Goal: Task Accomplishment & Management: Use online tool/utility

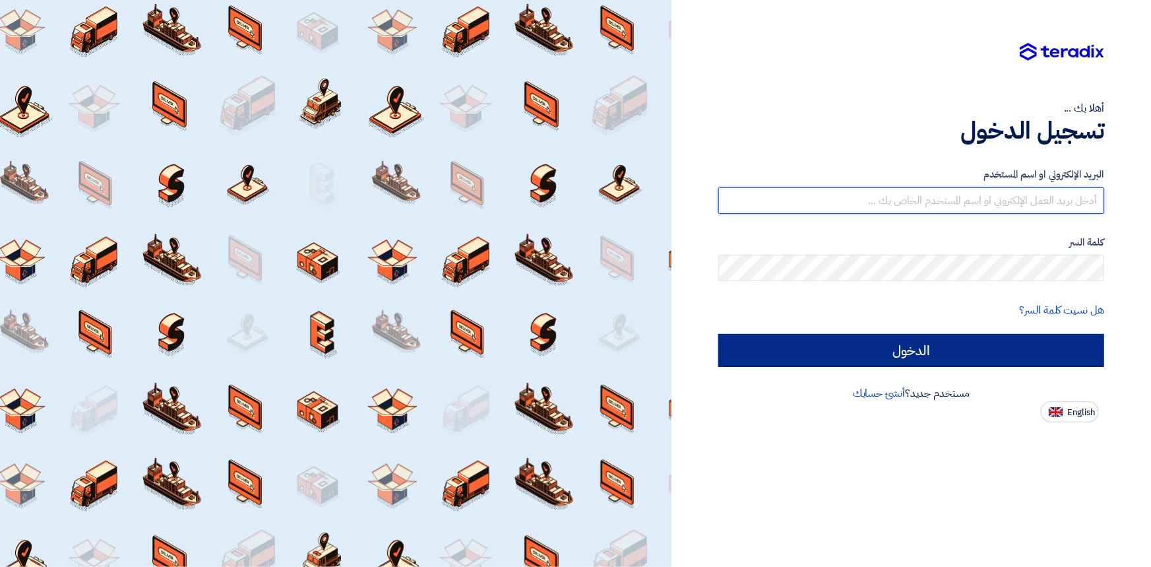
type input "[PERSON_NAME][EMAIL_ADDRESS][PERSON_NAME][DOMAIN_NAME]"
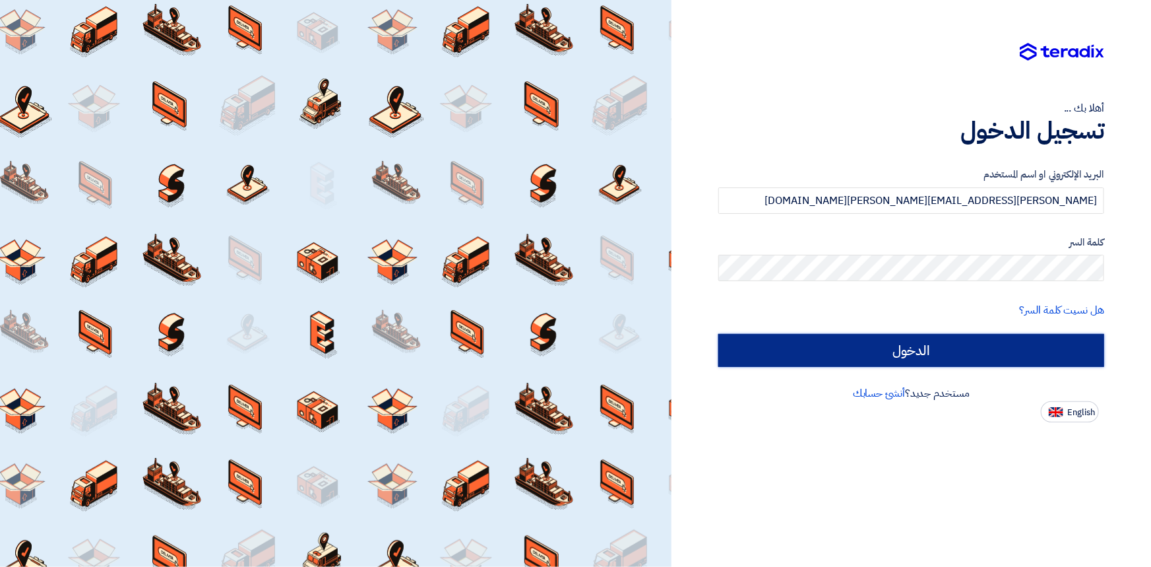
click at [919, 354] on input "الدخول" at bounding box center [911, 350] width 386 height 33
type input "Sign in"
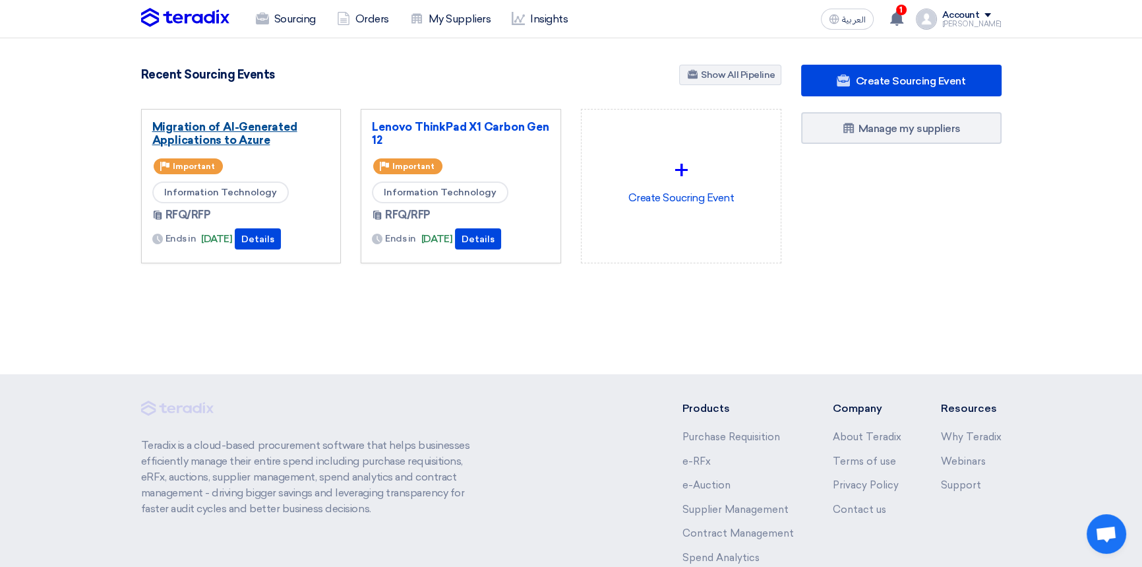
click at [229, 132] on link "Migration of AI-Generated Applications to Azure" at bounding box center [241, 133] width 178 height 26
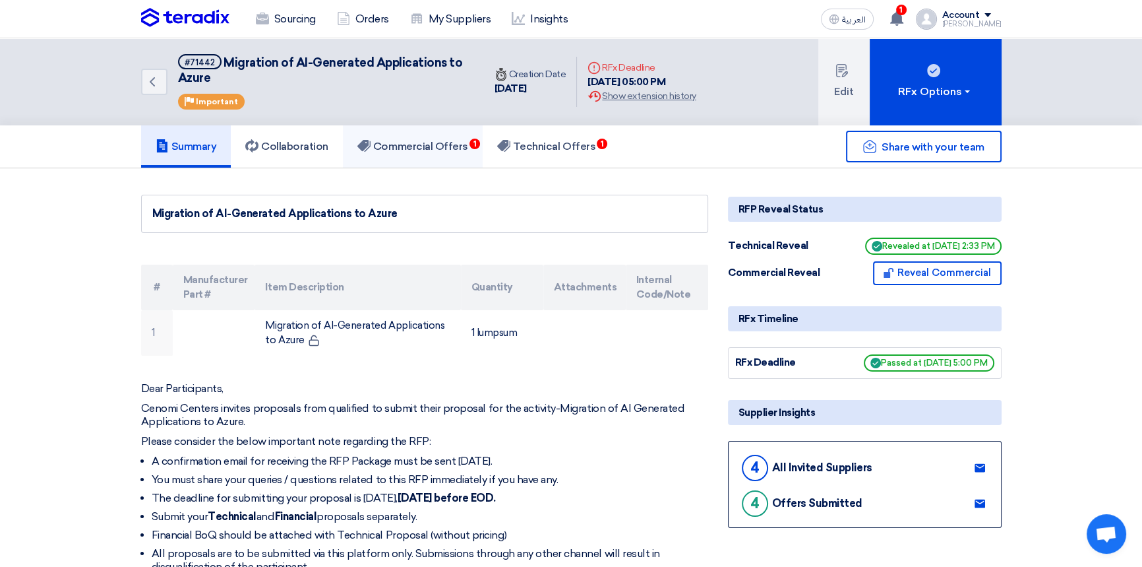
click at [422, 149] on h5 "Commercial Offers 1" at bounding box center [412, 146] width 111 height 13
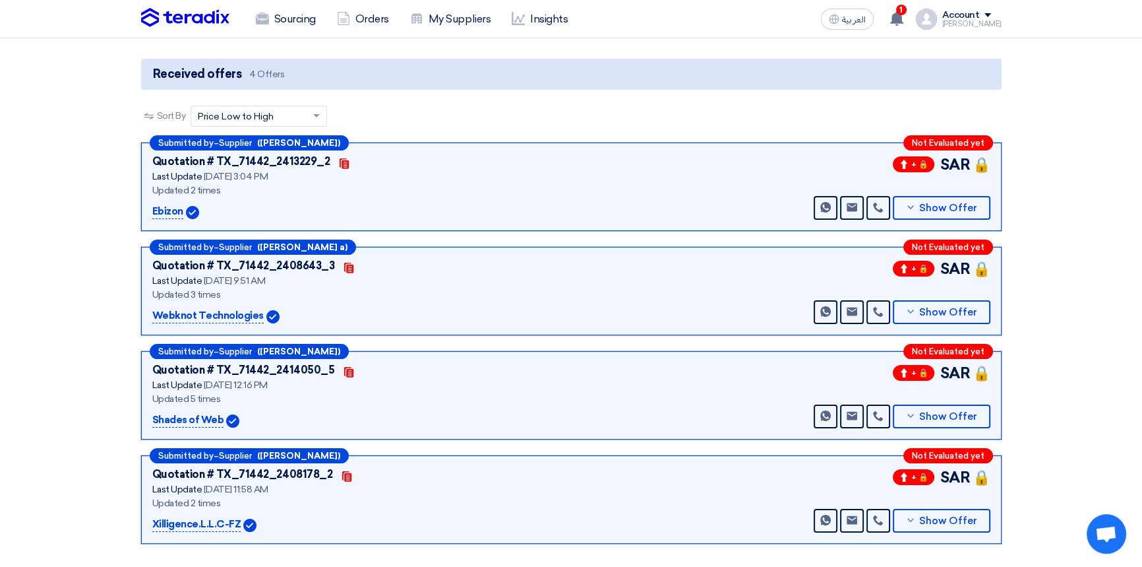
scroll to position [179, 0]
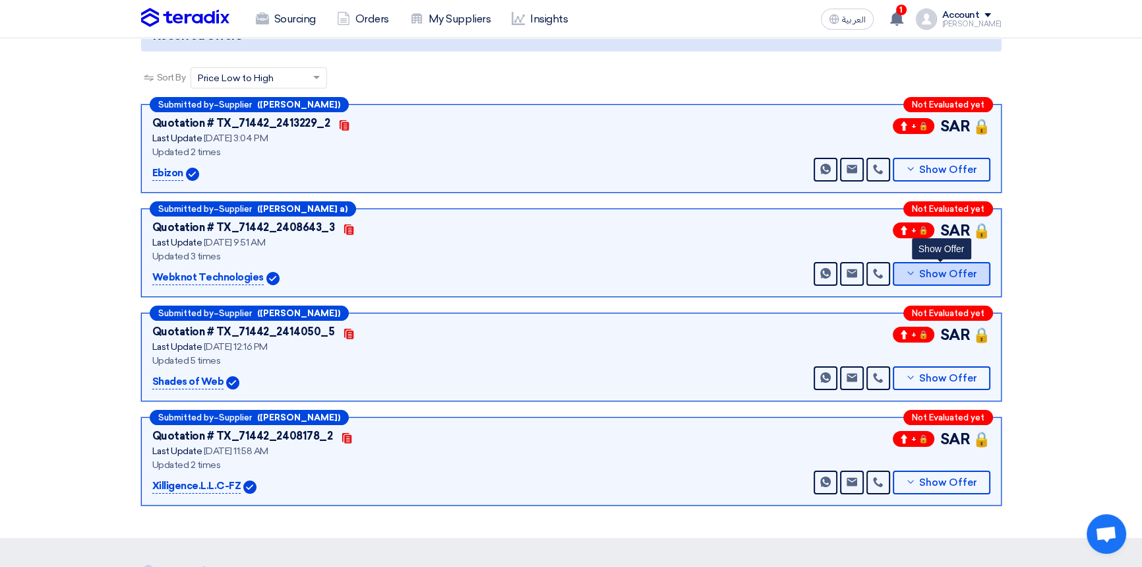
click at [933, 269] on span "Show Offer" at bounding box center [948, 274] width 58 height 10
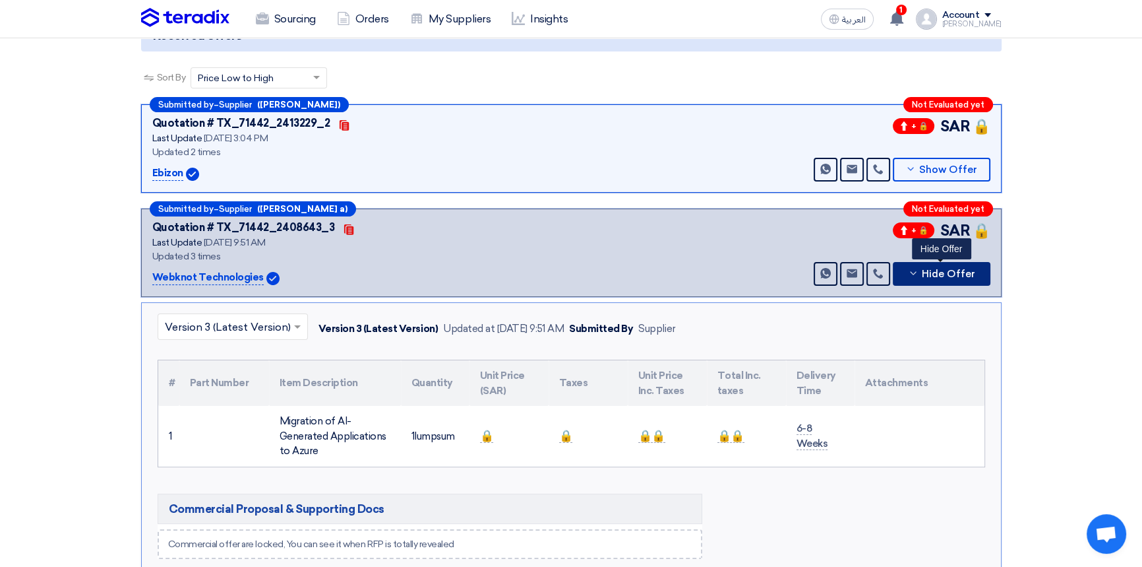
click at [933, 269] on span "Hide Offer" at bounding box center [948, 274] width 53 height 10
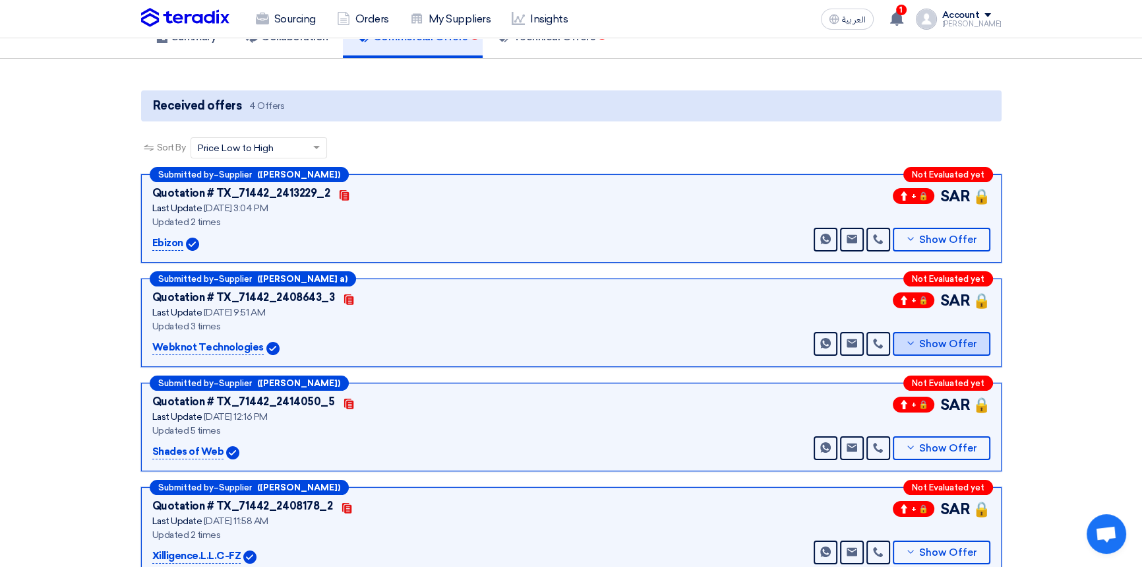
scroll to position [0, 0]
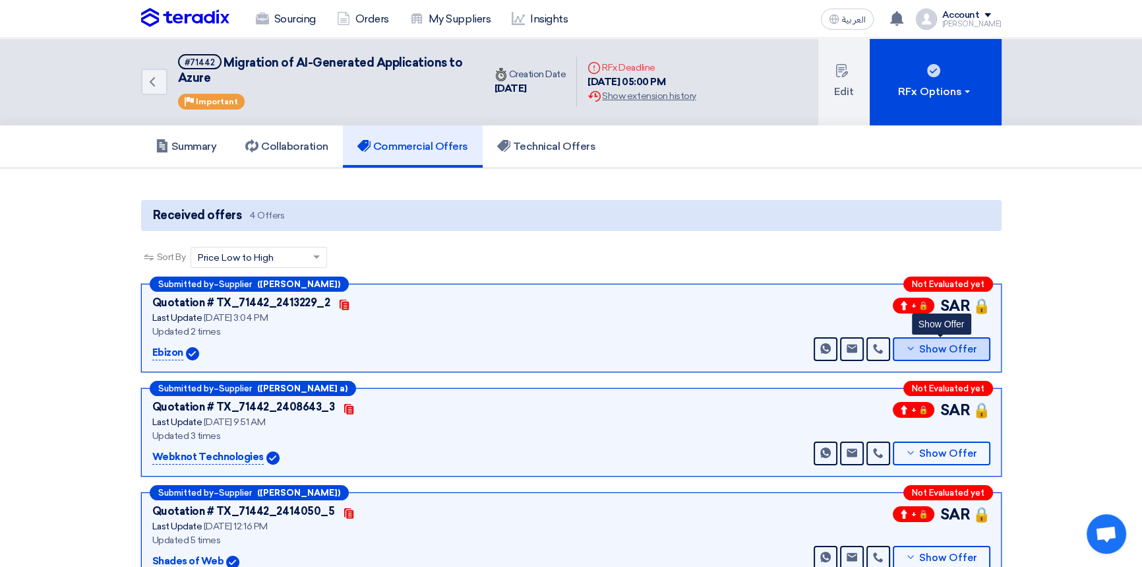
click at [943, 350] on span "Show Offer" at bounding box center [948, 349] width 58 height 10
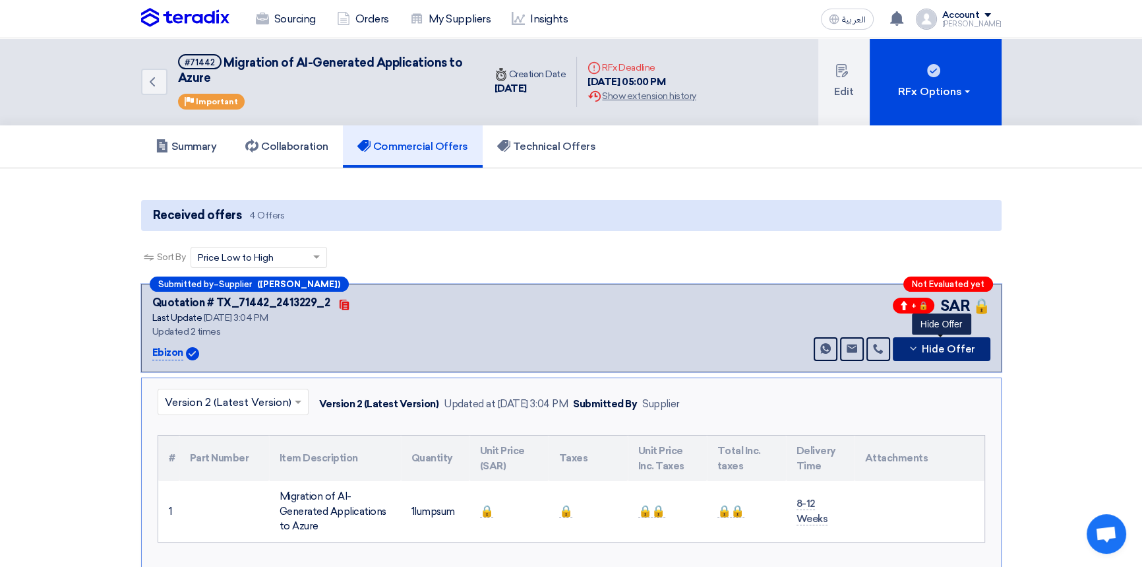
click at [943, 350] on span "Hide Offer" at bounding box center [948, 349] width 53 height 10
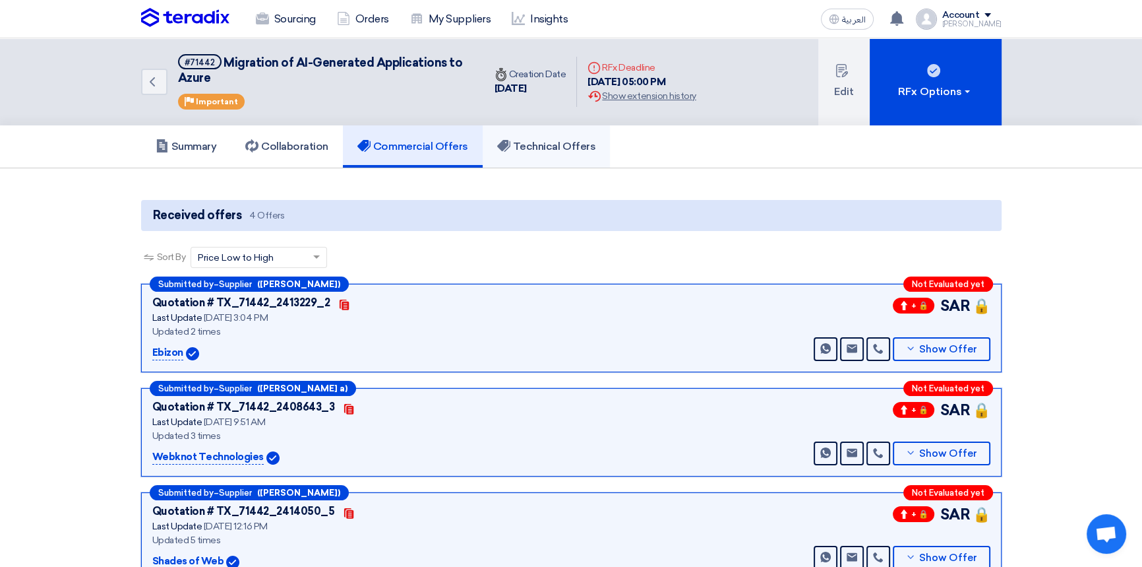
click at [551, 151] on h5 "Technical Offers" at bounding box center [546, 146] width 98 height 13
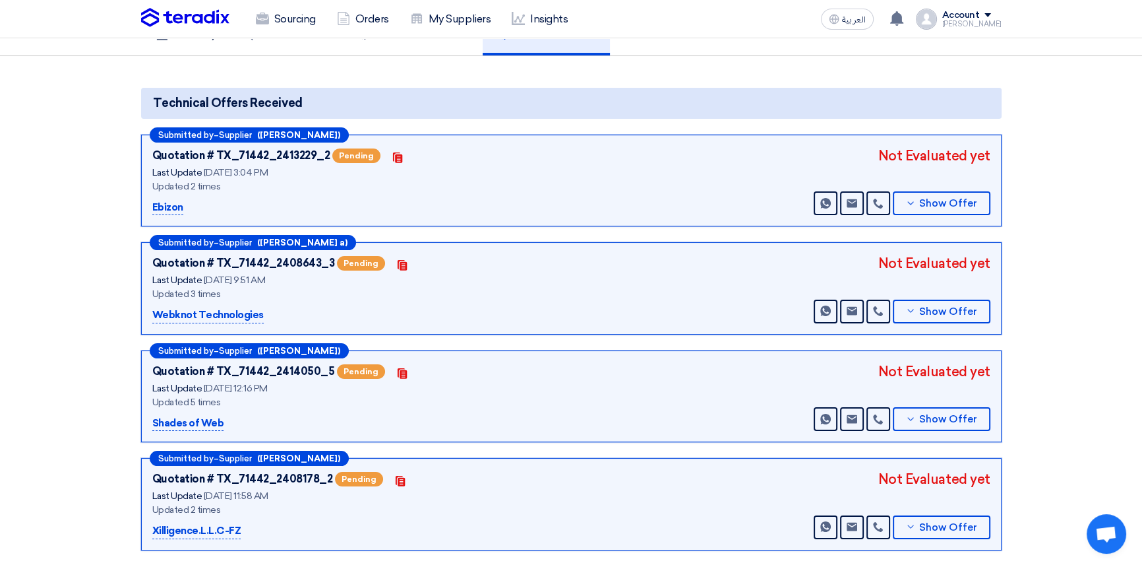
scroll to position [119, 0]
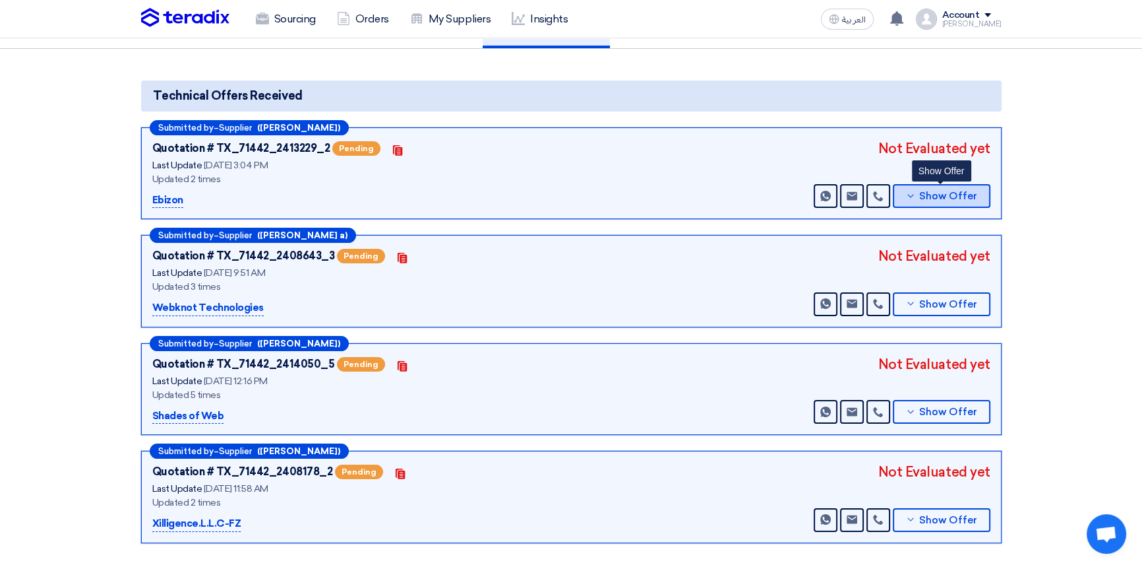
click at [950, 199] on span "Show Offer" at bounding box center [948, 196] width 58 height 10
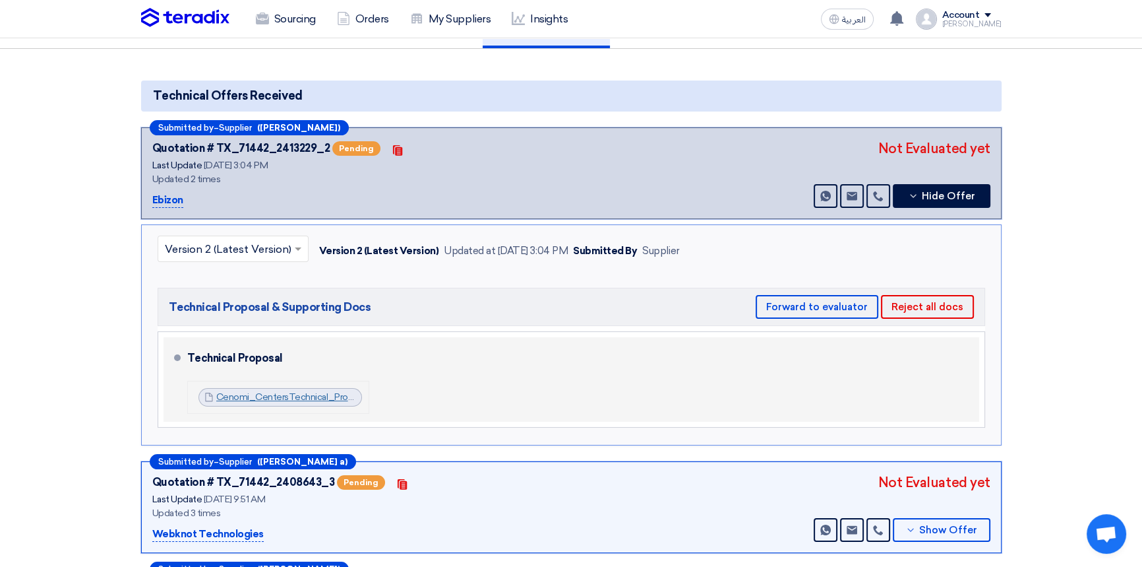
click at [272, 398] on link "Cenomi_CentersTechnical_ProposalEbizon_1758187894956.pdf" at bounding box center [351, 396] width 270 height 11
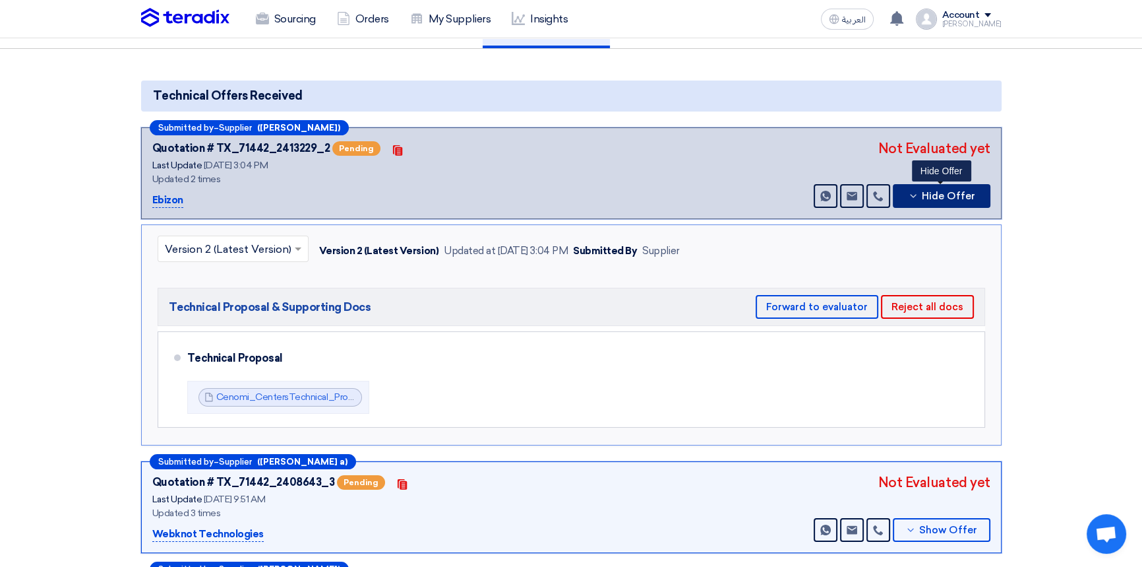
click at [944, 204] on button "Hide Offer" at bounding box center [942, 196] width 98 height 24
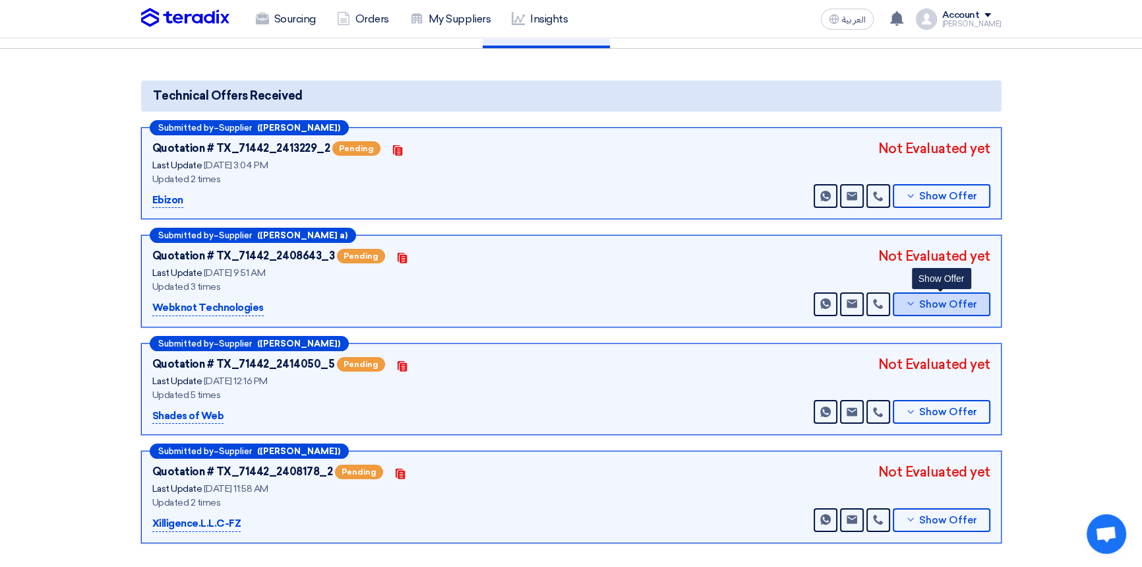
click at [957, 301] on span "Show Offer" at bounding box center [948, 304] width 58 height 10
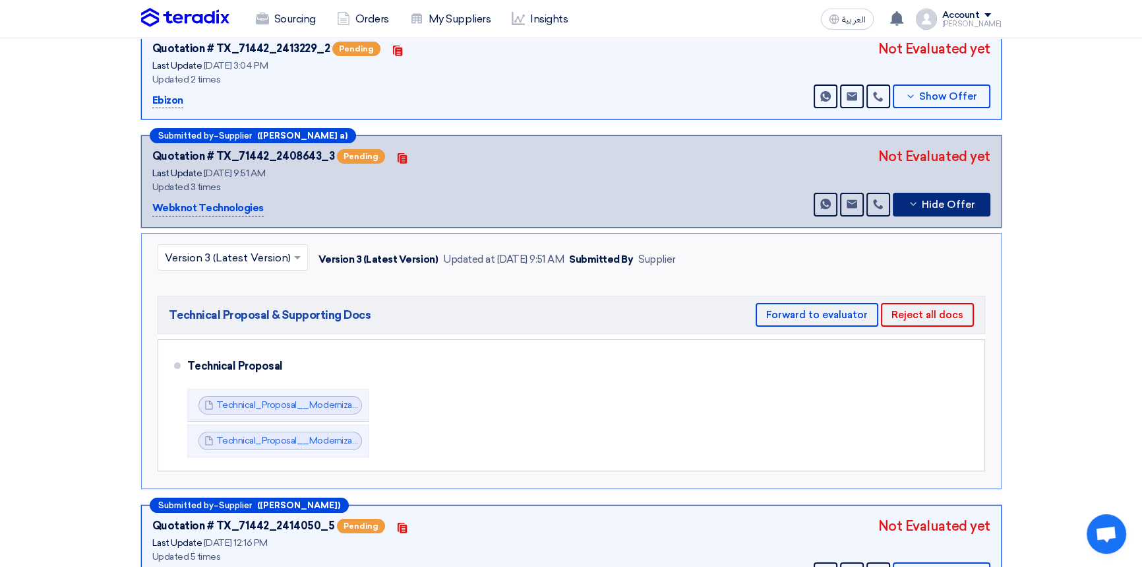
scroll to position [239, 0]
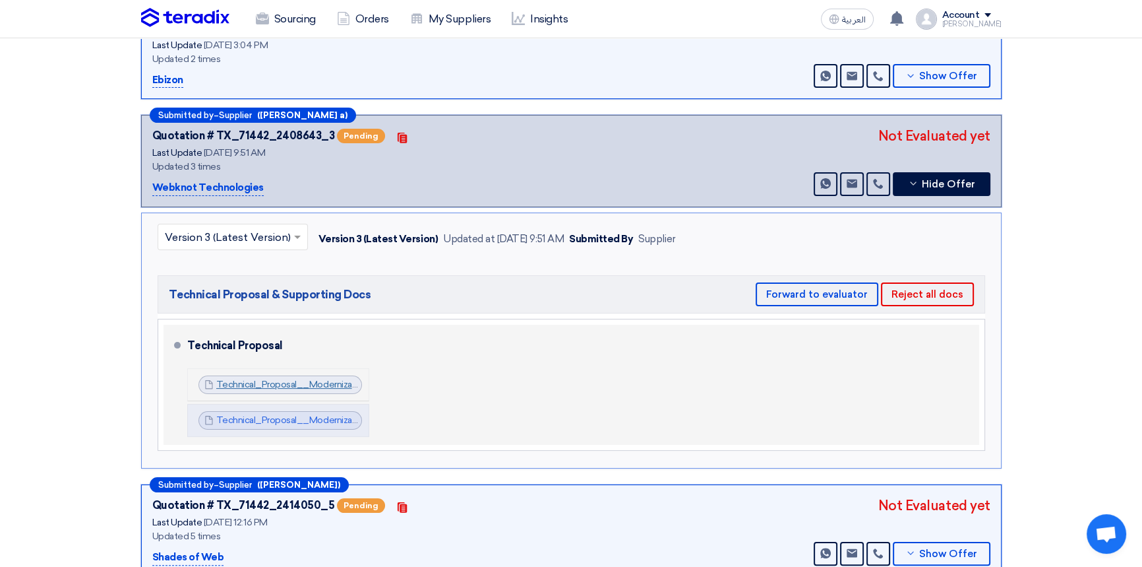
click at [284, 383] on link "Technical_Proposal__Modernization__Migration_of_Cenomi_Applications_Supabase_to…" at bounding box center [474, 384] width 516 height 11
click at [303, 419] on link "Technical_Proposal__Modernization_Migration_and_Deployment_of_Cenomi_Lovabledev…" at bounding box center [564, 419] width 697 height 11
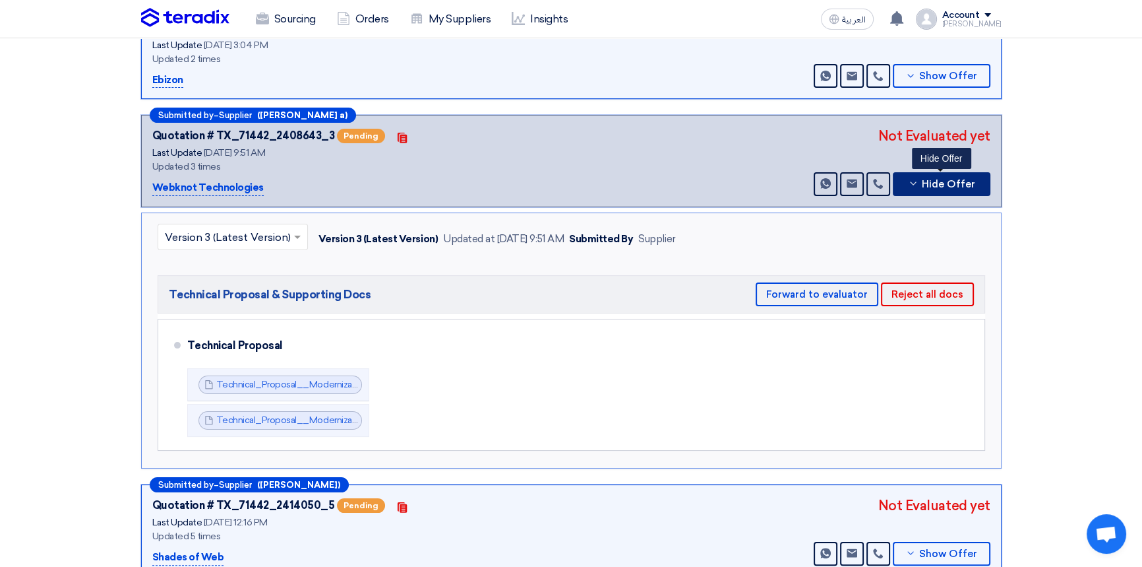
click at [946, 185] on span "Hide Offer" at bounding box center [948, 184] width 53 height 10
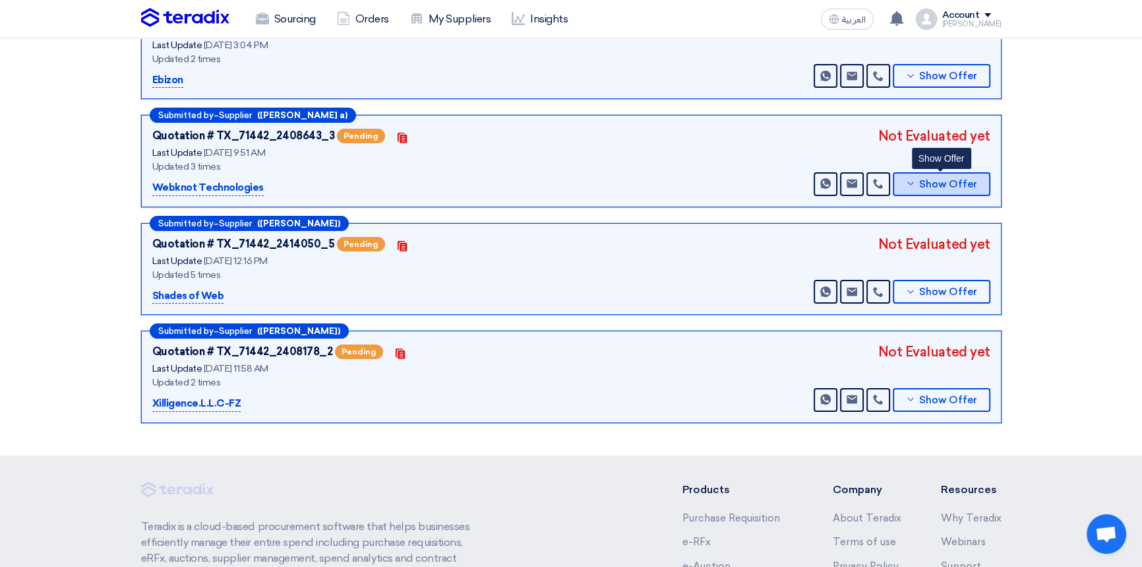
click at [939, 187] on button "Show Offer" at bounding box center [942, 184] width 98 height 24
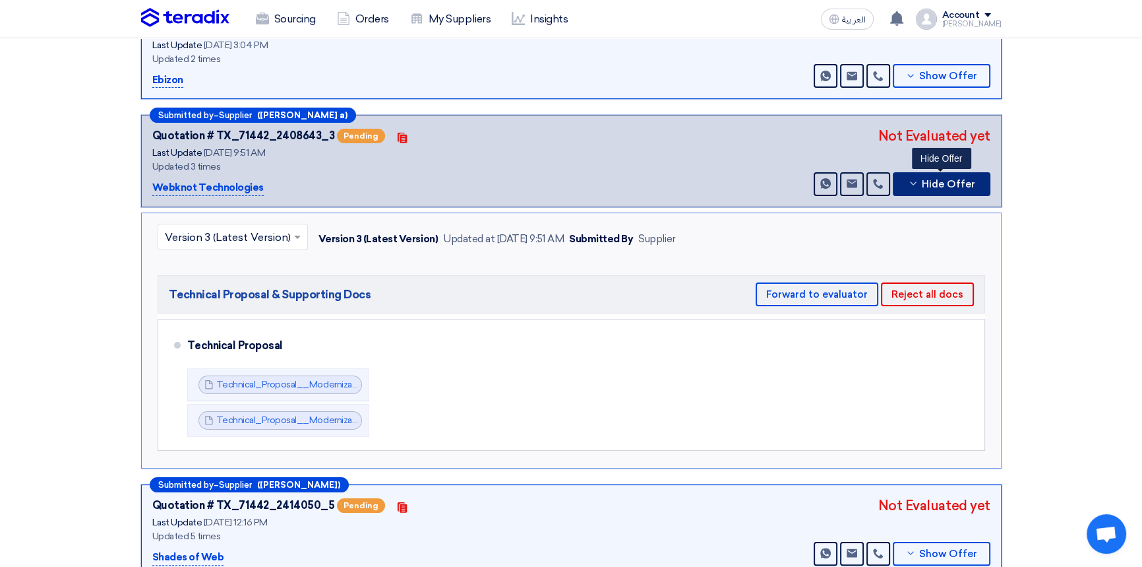
click at [938, 179] on span "Hide Offer" at bounding box center [948, 184] width 53 height 10
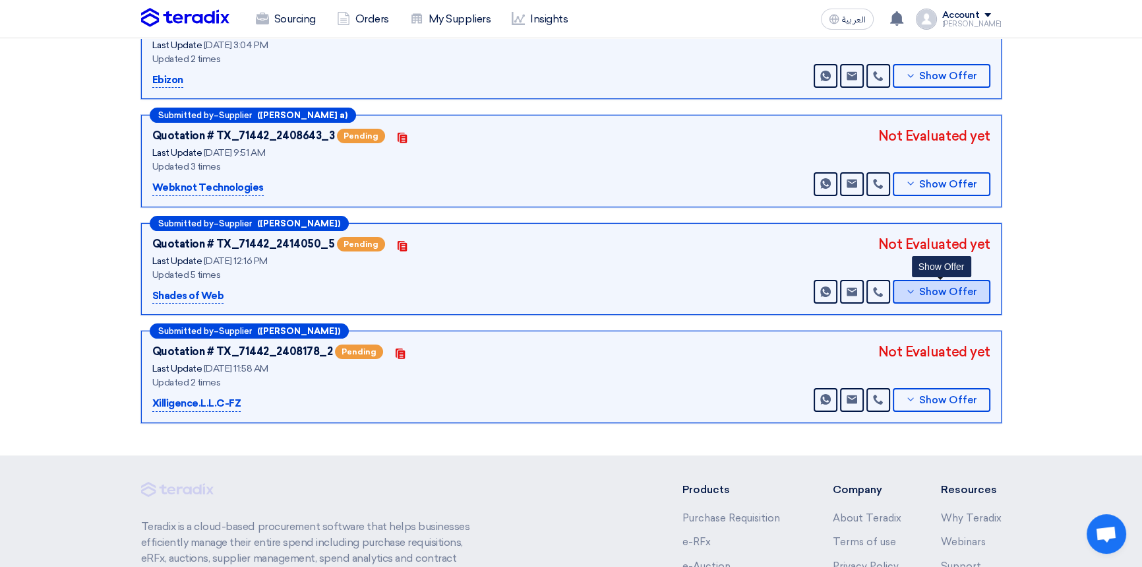
click at [960, 290] on span "Show Offer" at bounding box center [948, 292] width 58 height 10
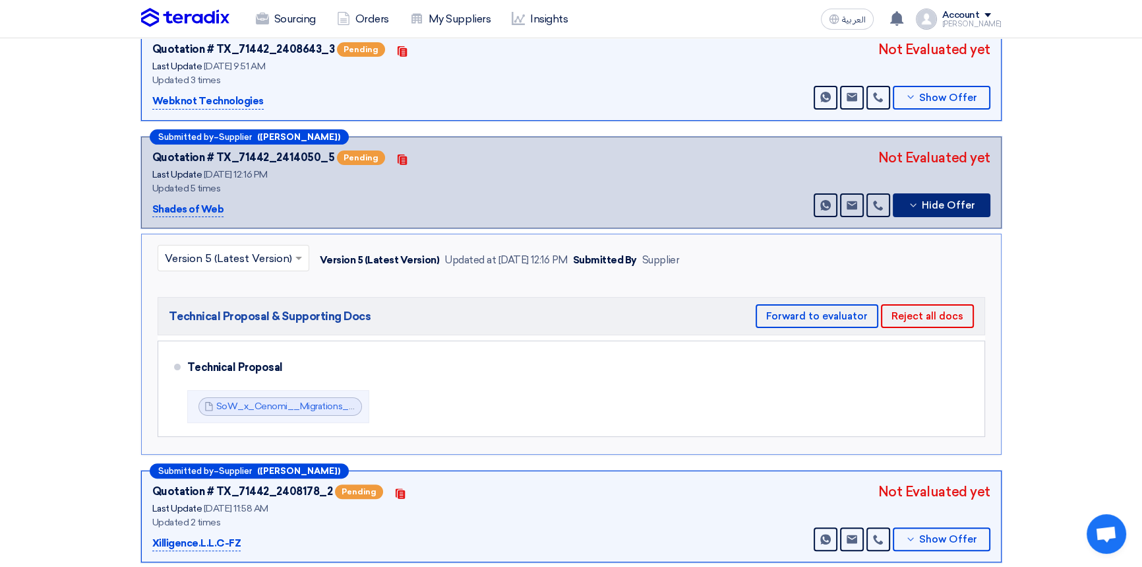
scroll to position [359, 0]
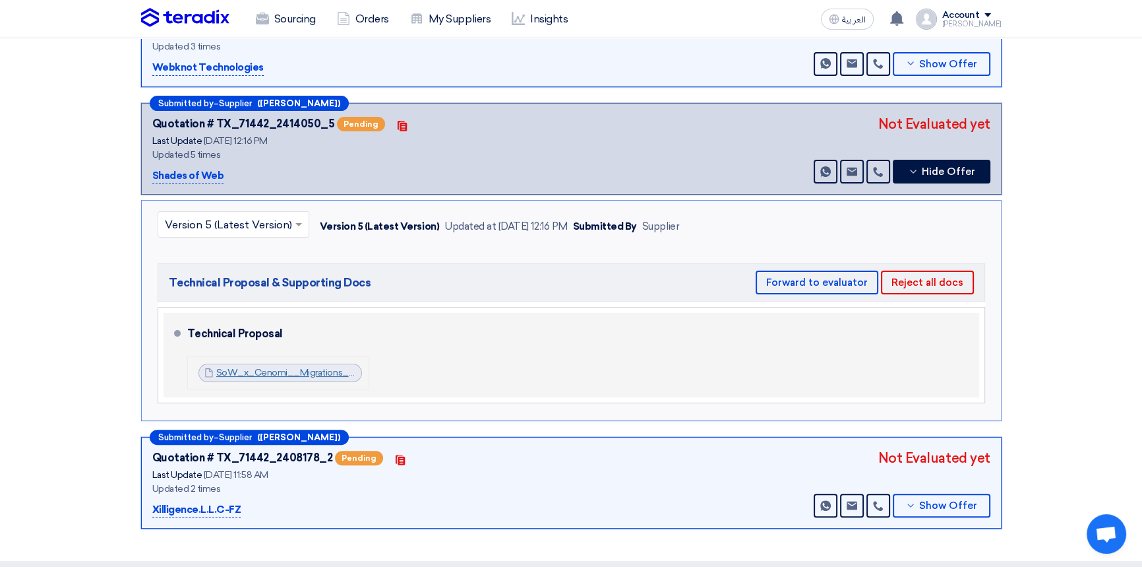
click at [303, 369] on link "SoW_x_Cenomi__Migrations_of_Apps__Technical_Proposal_Revised_1759223693778.pdf" at bounding box center [412, 372] width 392 height 11
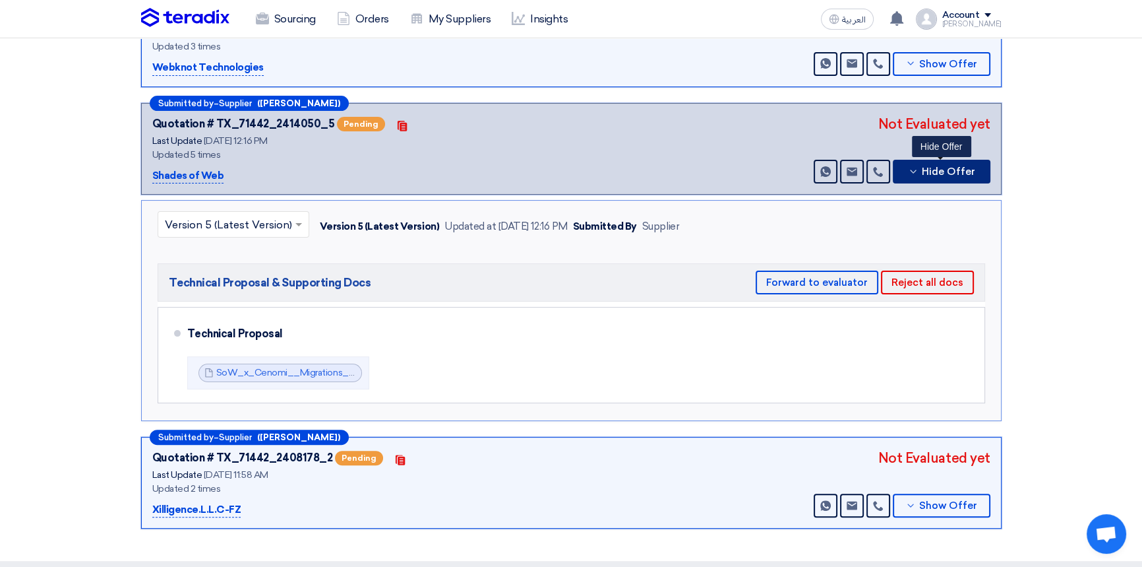
click at [927, 170] on span "Hide Offer" at bounding box center [948, 172] width 53 height 10
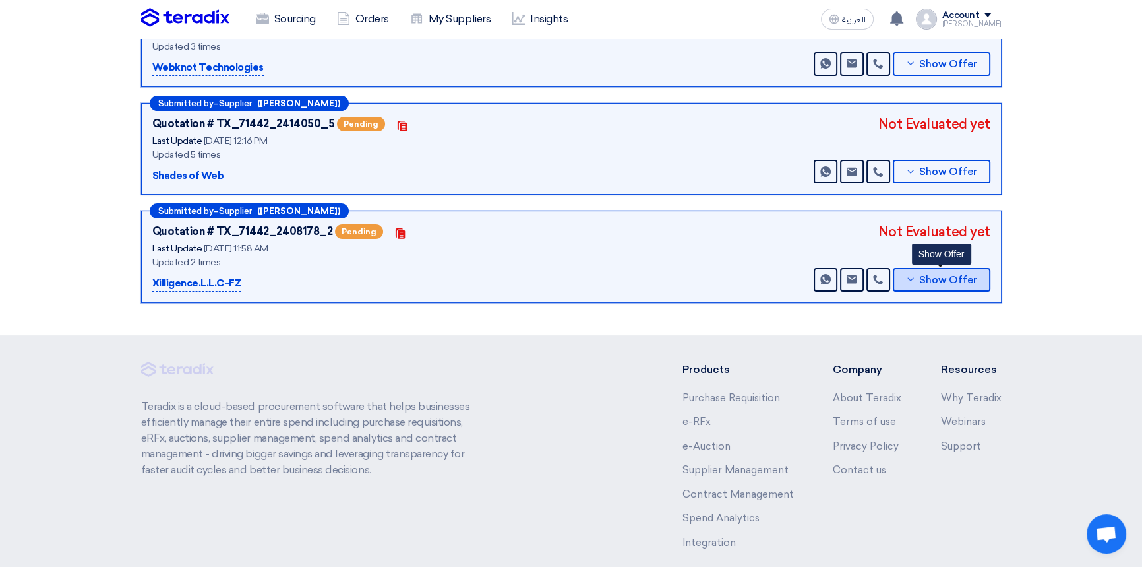
drag, startPoint x: 964, startPoint y: 273, endPoint x: 952, endPoint y: 293, distance: 23.4
click at [964, 275] on span "Show Offer" at bounding box center [948, 280] width 58 height 10
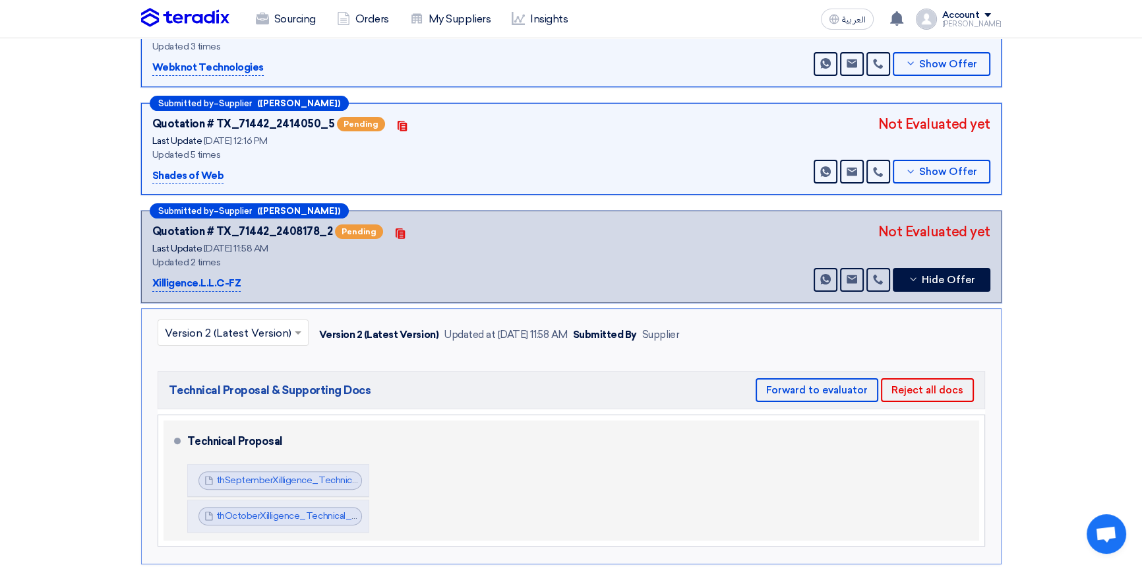
drag, startPoint x: 317, startPoint y: 509, endPoint x: 424, endPoint y: 488, distance: 109.6
click at [317, 510] on link "thOctoberXilligence_Technical_Proposal_to_Cenomifor_Migration_of_AIGenerated_Ap…" at bounding box center [470, 515] width 509 height 11
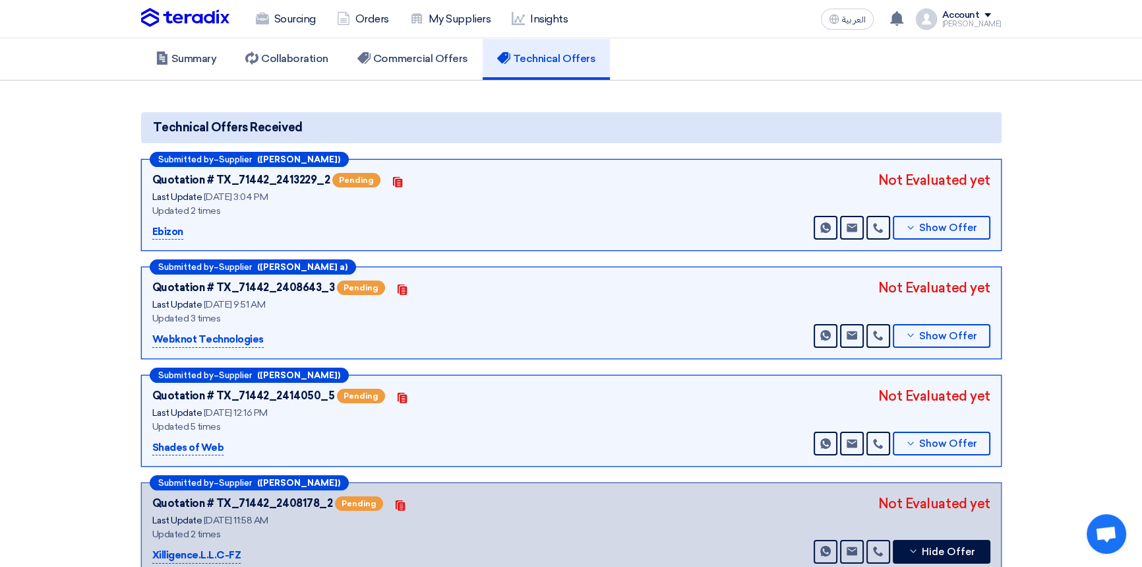
scroll to position [0, 0]
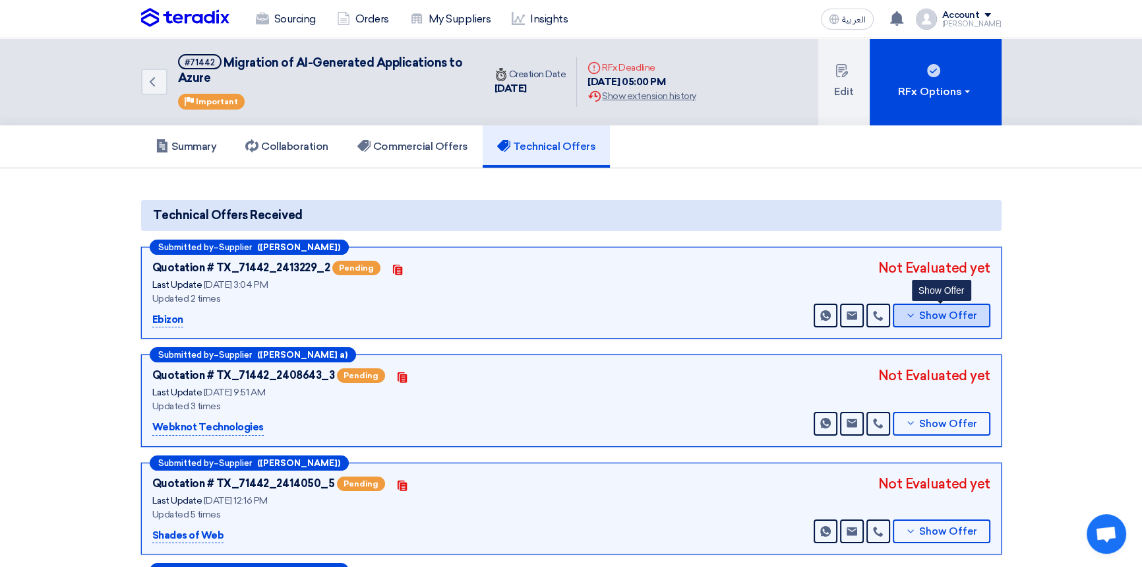
click at [930, 313] on span "Show Offer" at bounding box center [948, 316] width 58 height 10
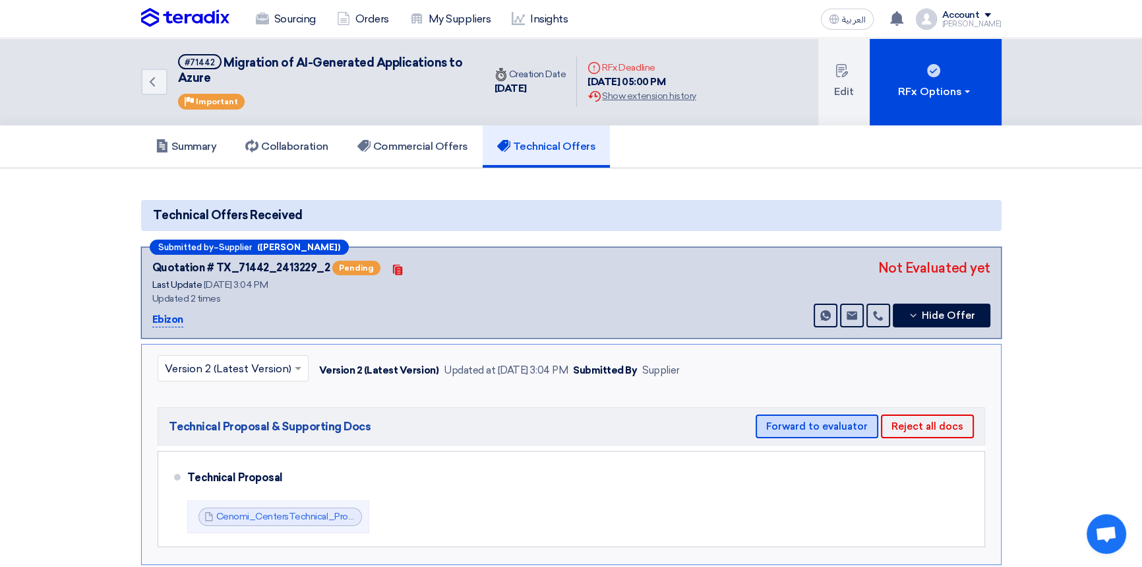
click at [826, 423] on button "Forward to evaluator" at bounding box center [817, 426] width 123 height 24
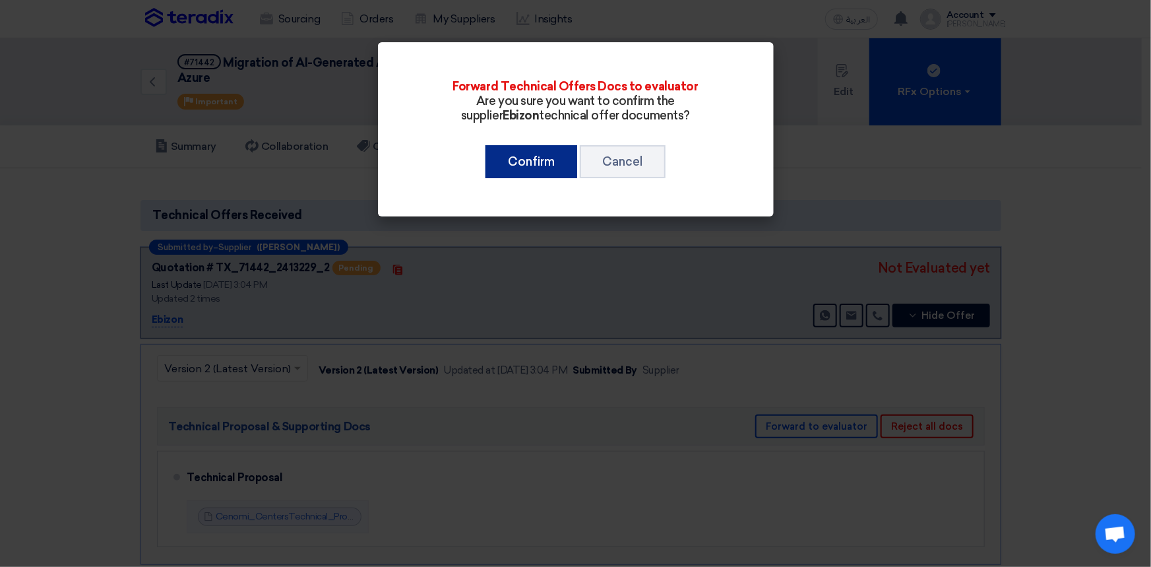
click at [538, 167] on button "Confirm" at bounding box center [531, 161] width 92 height 33
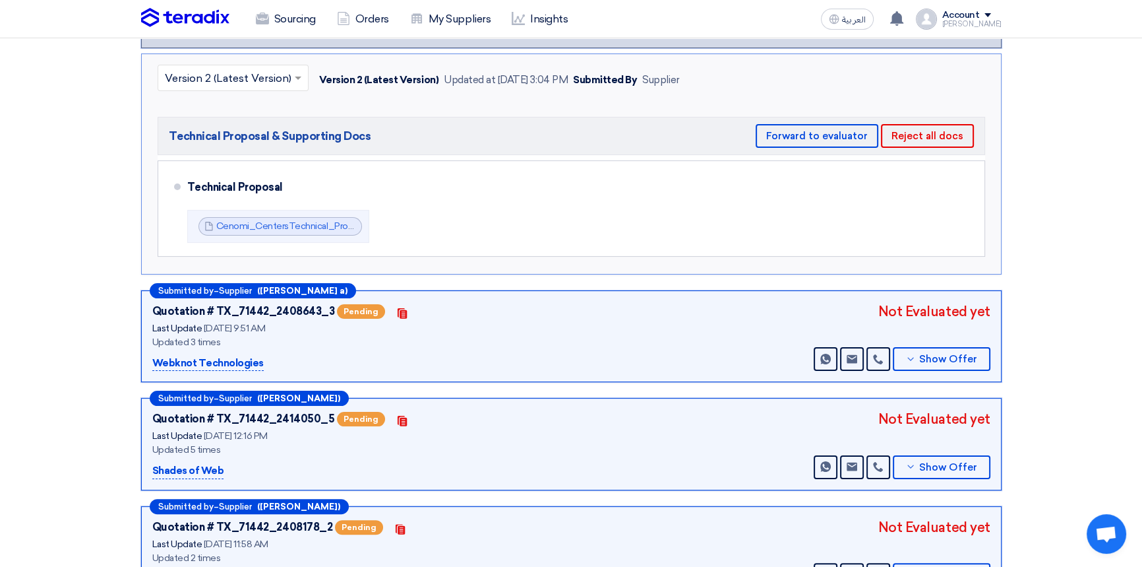
scroll to position [299, 0]
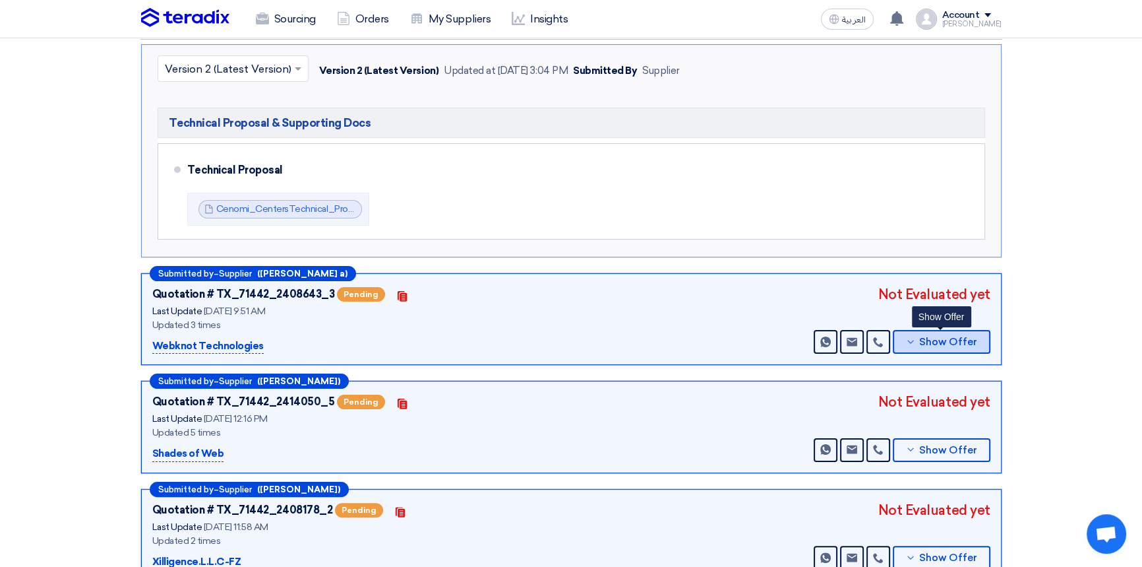
click at [960, 341] on span "Show Offer" at bounding box center [948, 342] width 58 height 10
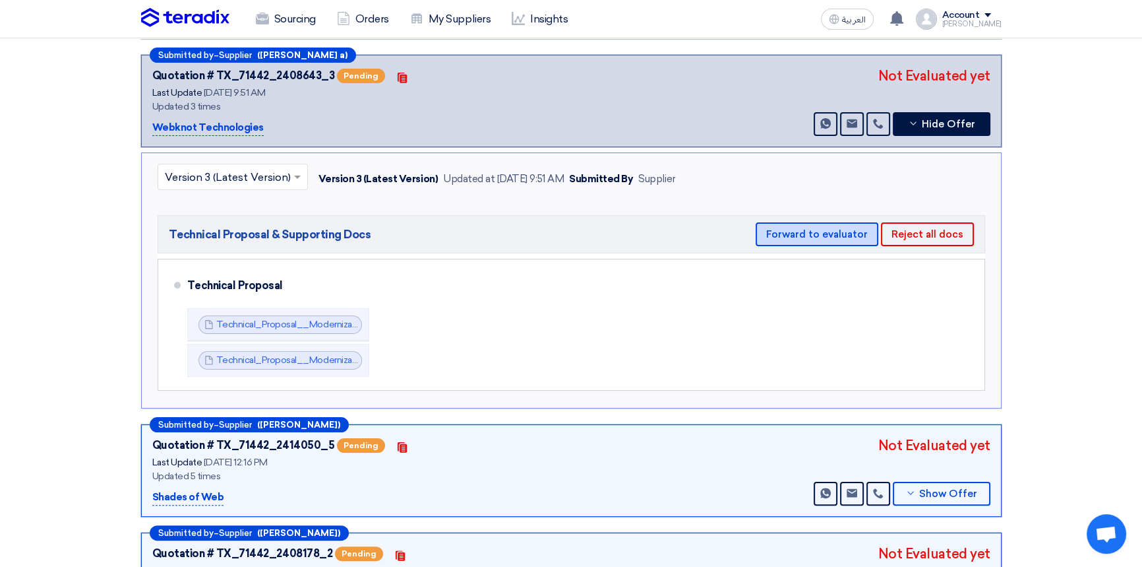
click at [787, 231] on button "Forward to evaluator" at bounding box center [817, 234] width 123 height 24
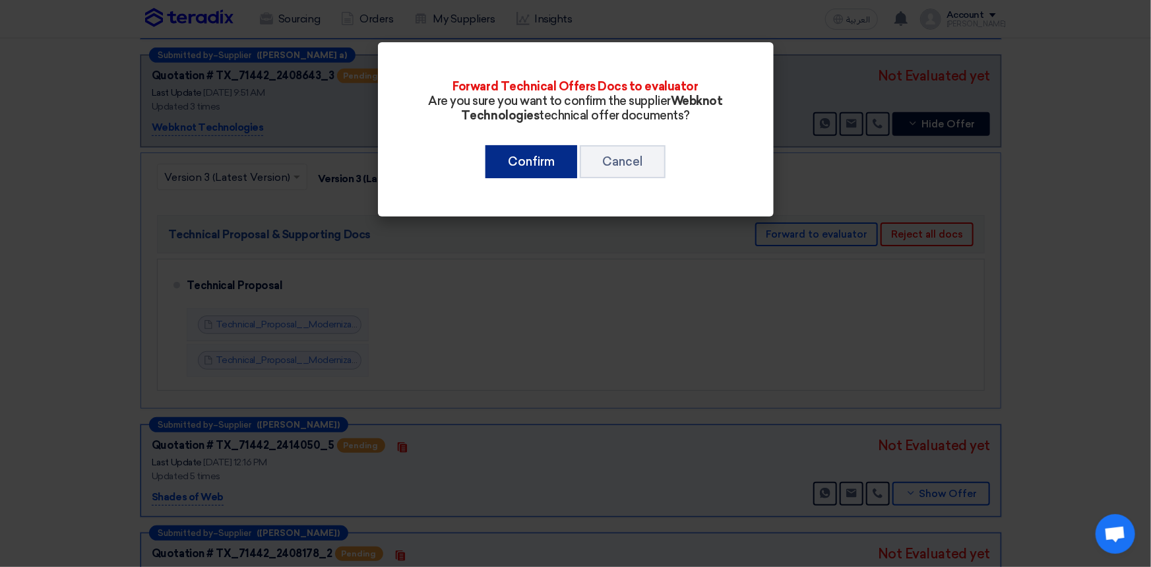
click at [531, 158] on button "Confirm" at bounding box center [531, 161] width 92 height 33
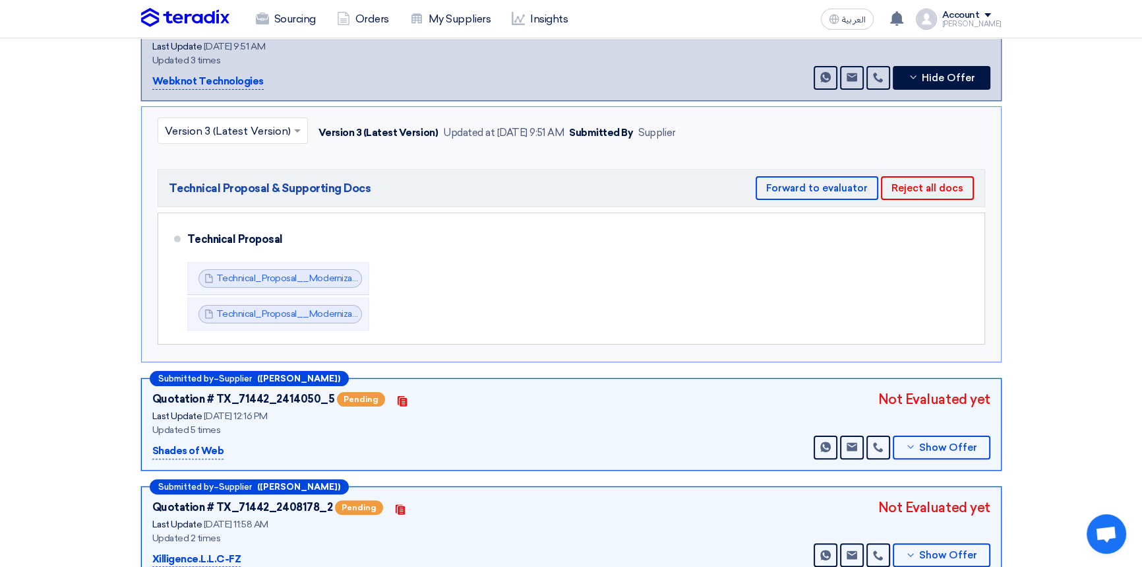
scroll to position [419, 0]
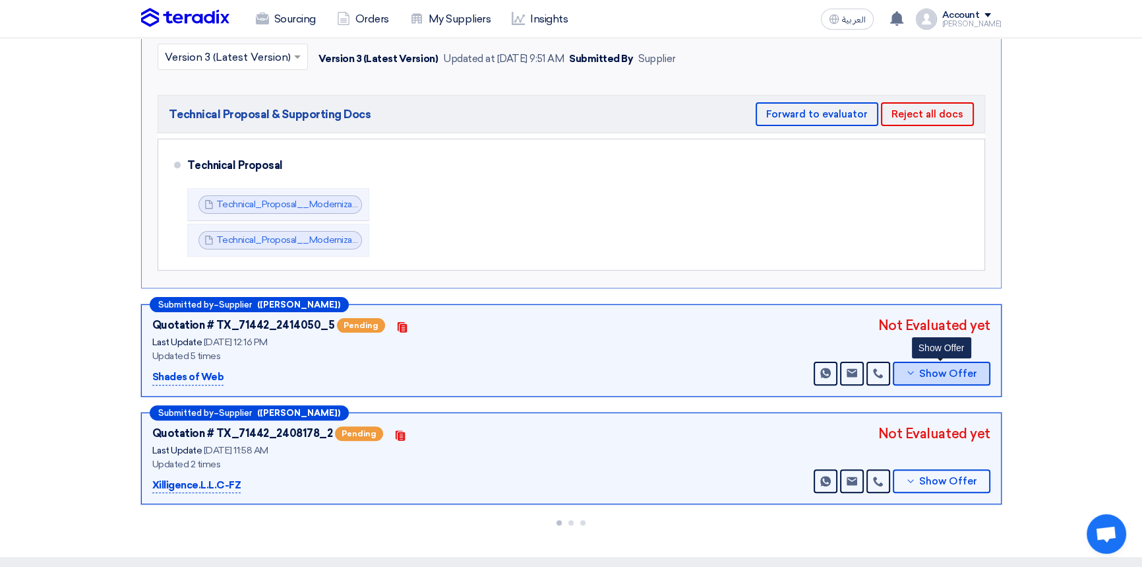
click at [939, 363] on button "Show Offer" at bounding box center [942, 373] width 98 height 24
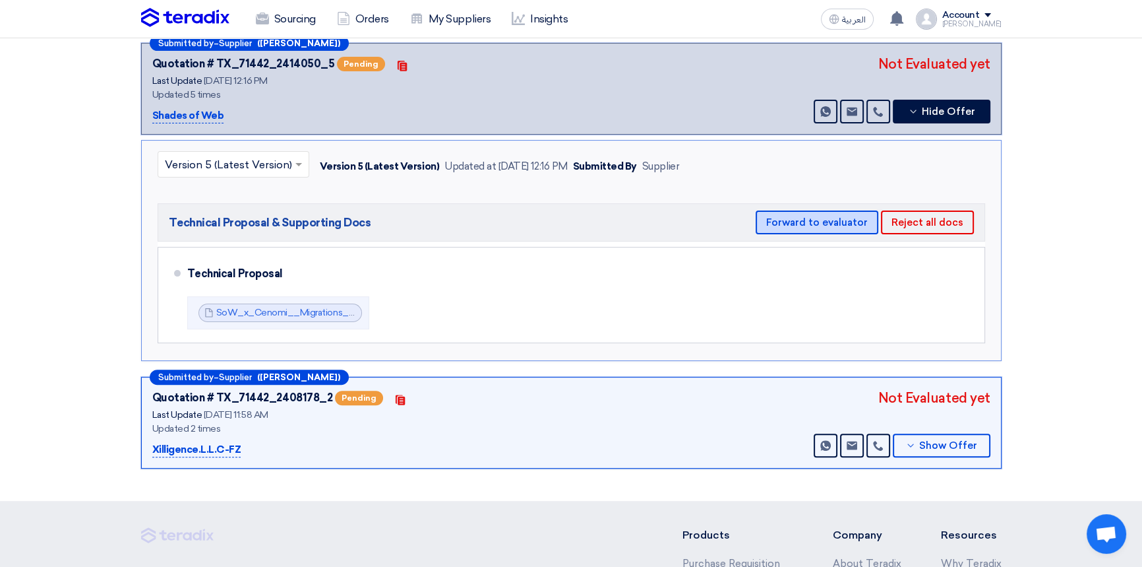
click at [798, 218] on button "Forward to evaluator" at bounding box center [817, 222] width 123 height 24
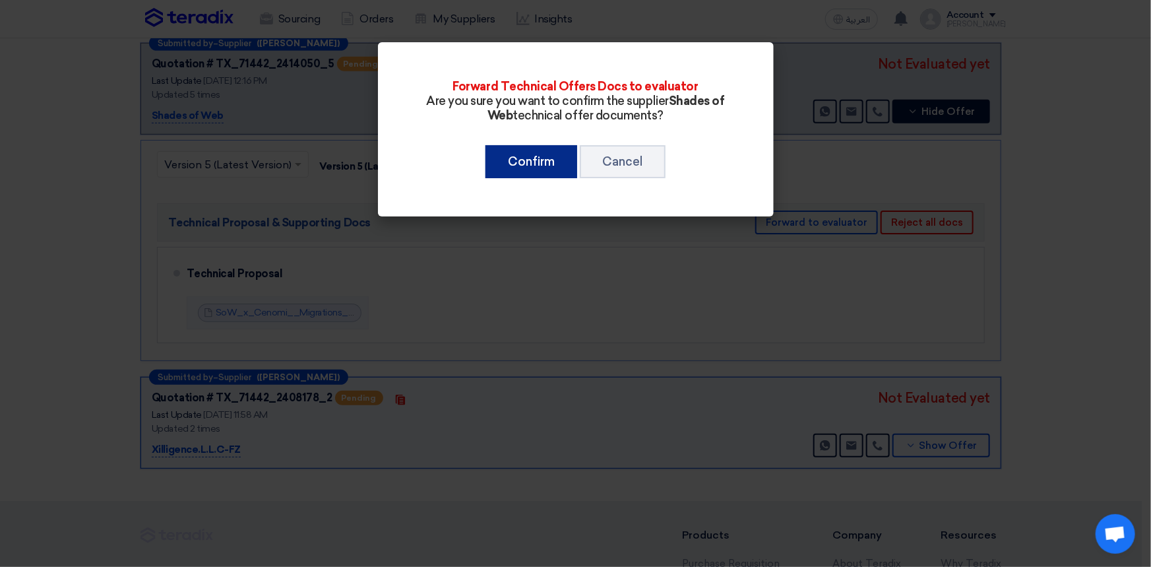
click at [528, 162] on button "Confirm" at bounding box center [531, 161] width 92 height 33
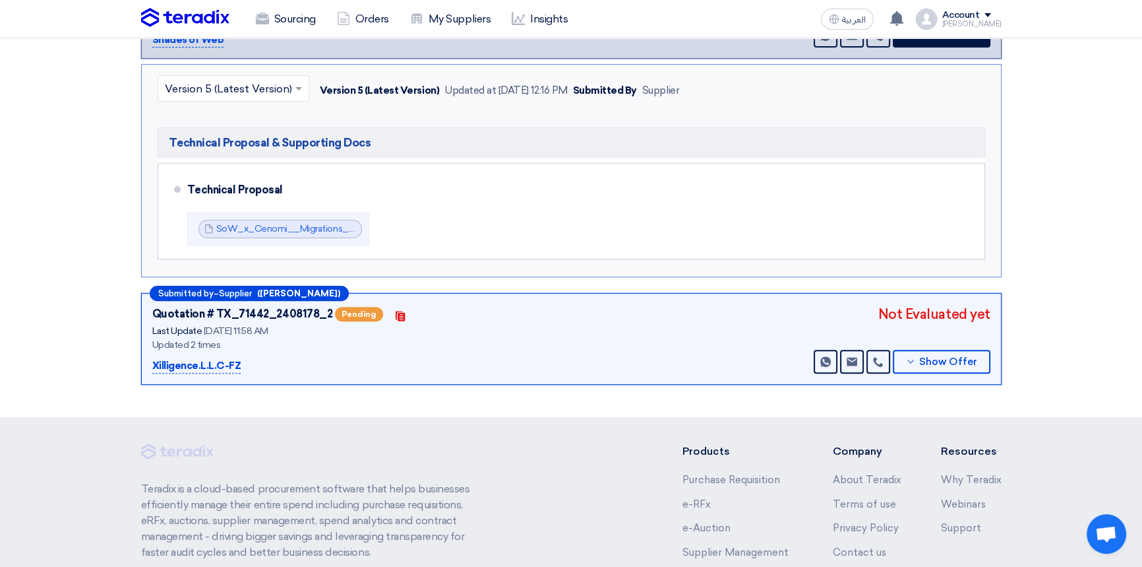
scroll to position [540, 0]
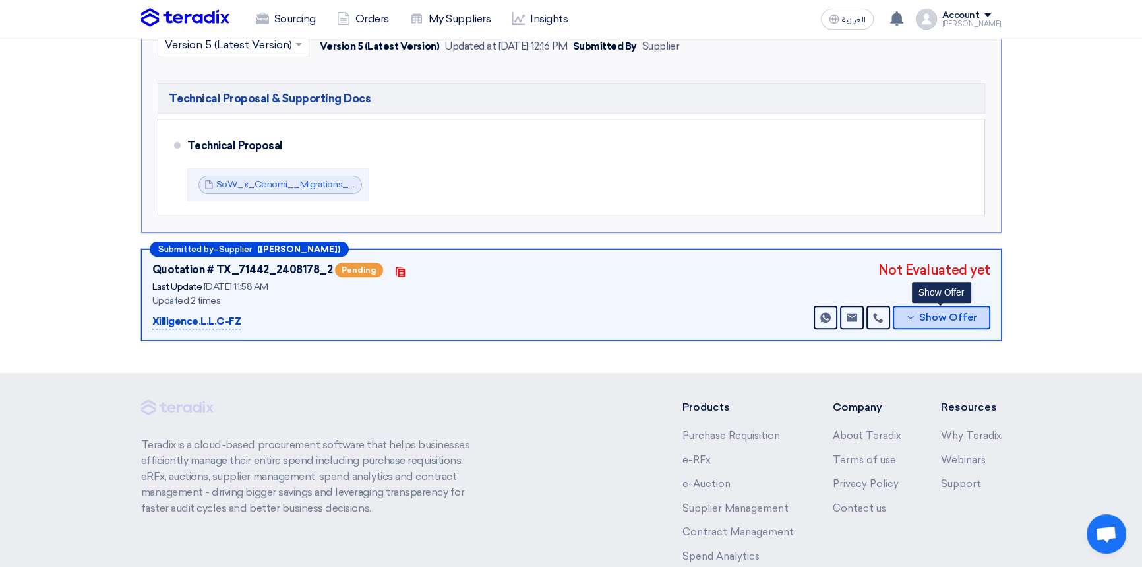
click at [933, 313] on span "Show Offer" at bounding box center [948, 318] width 58 height 10
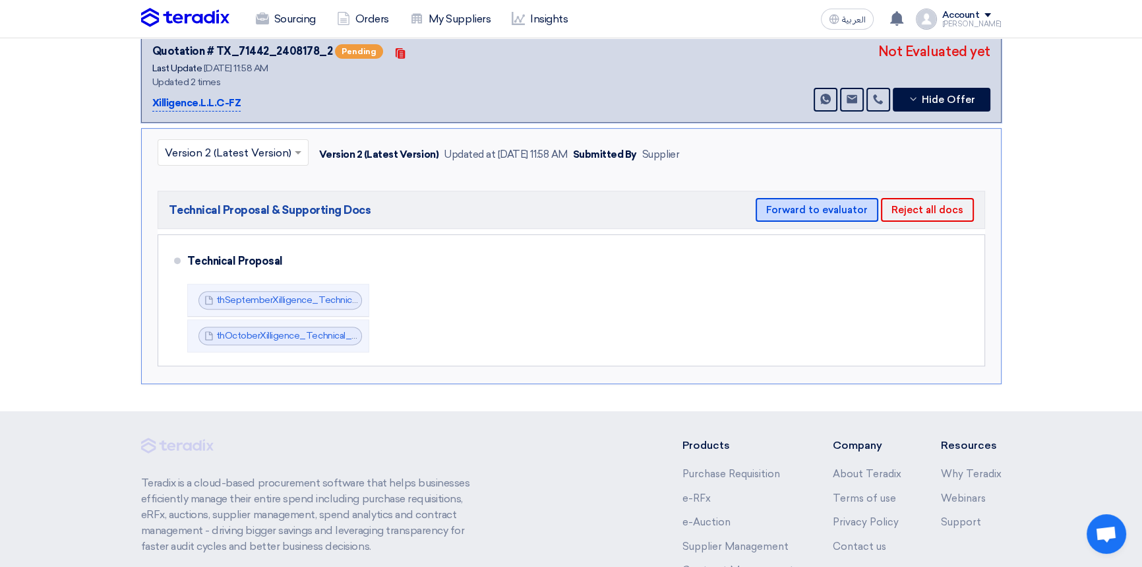
click at [791, 208] on button "Forward to evaluator" at bounding box center [817, 210] width 123 height 24
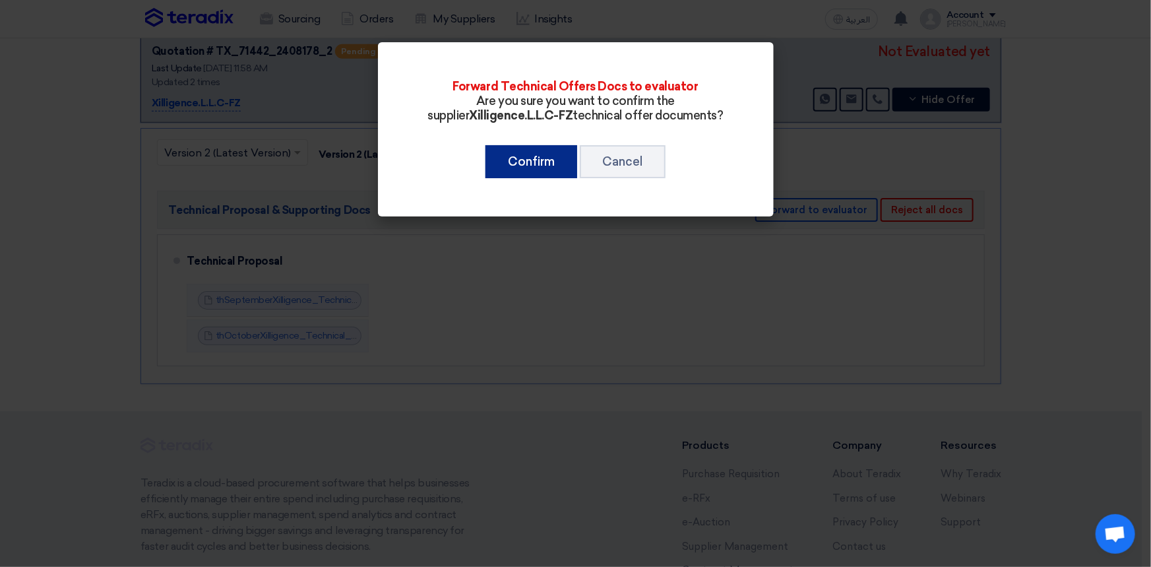
click at [536, 161] on button "Confirm" at bounding box center [531, 161] width 92 height 33
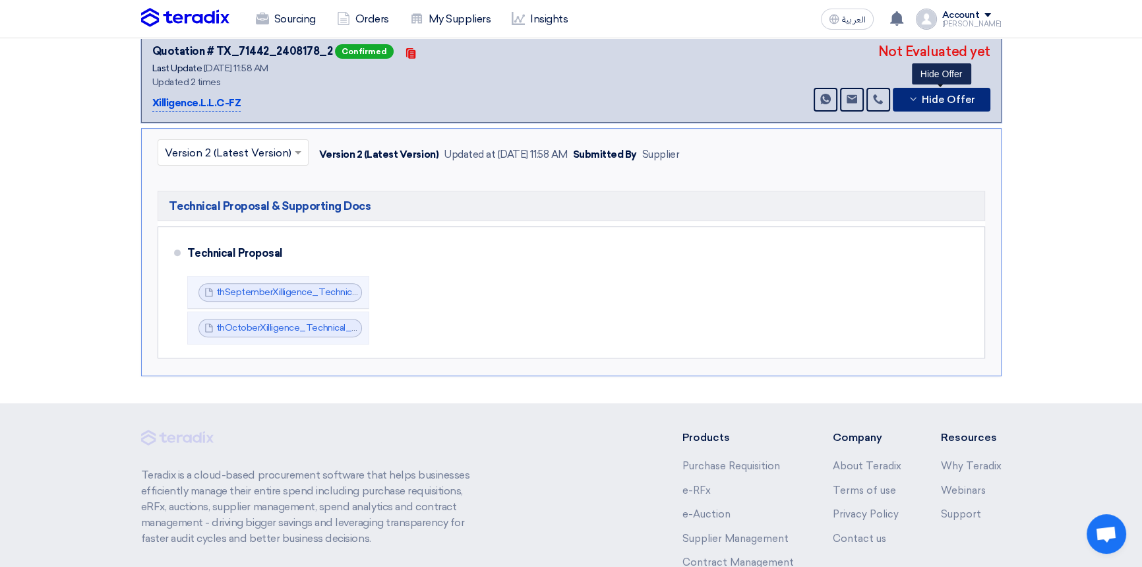
click at [958, 105] on button "Hide Offer" at bounding box center [942, 100] width 98 height 24
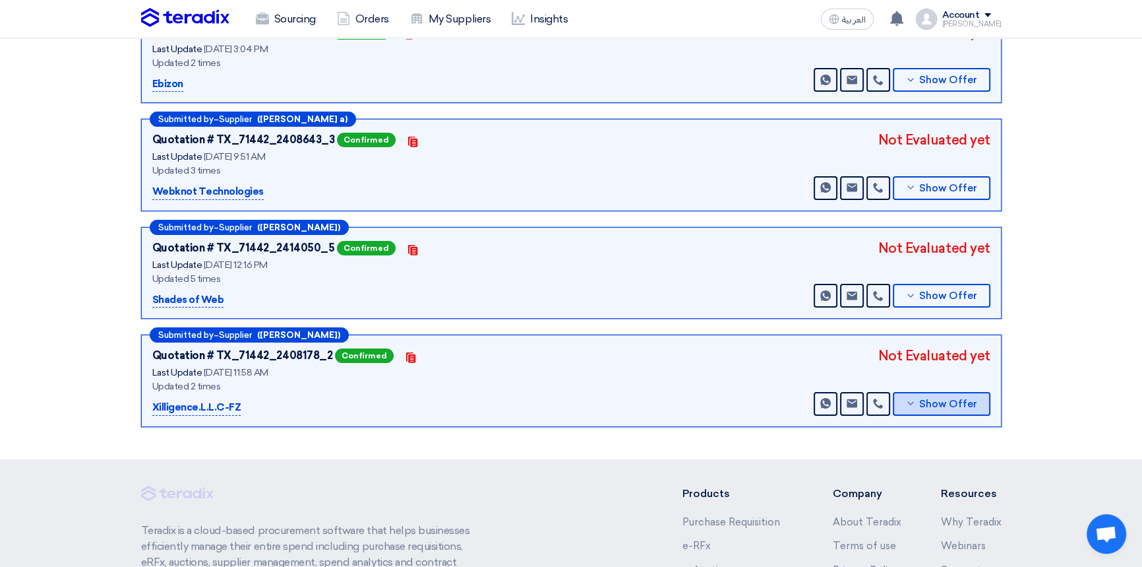
scroll to position [0, 0]
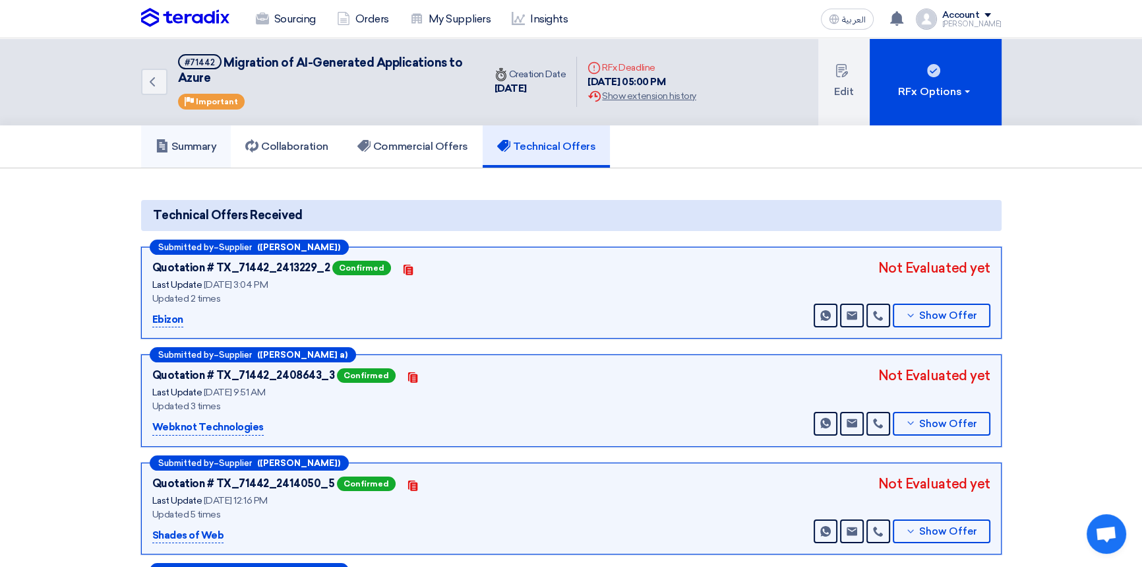
click at [189, 145] on h5 "Summary" at bounding box center [186, 146] width 61 height 13
